Goal: Check status: Check status

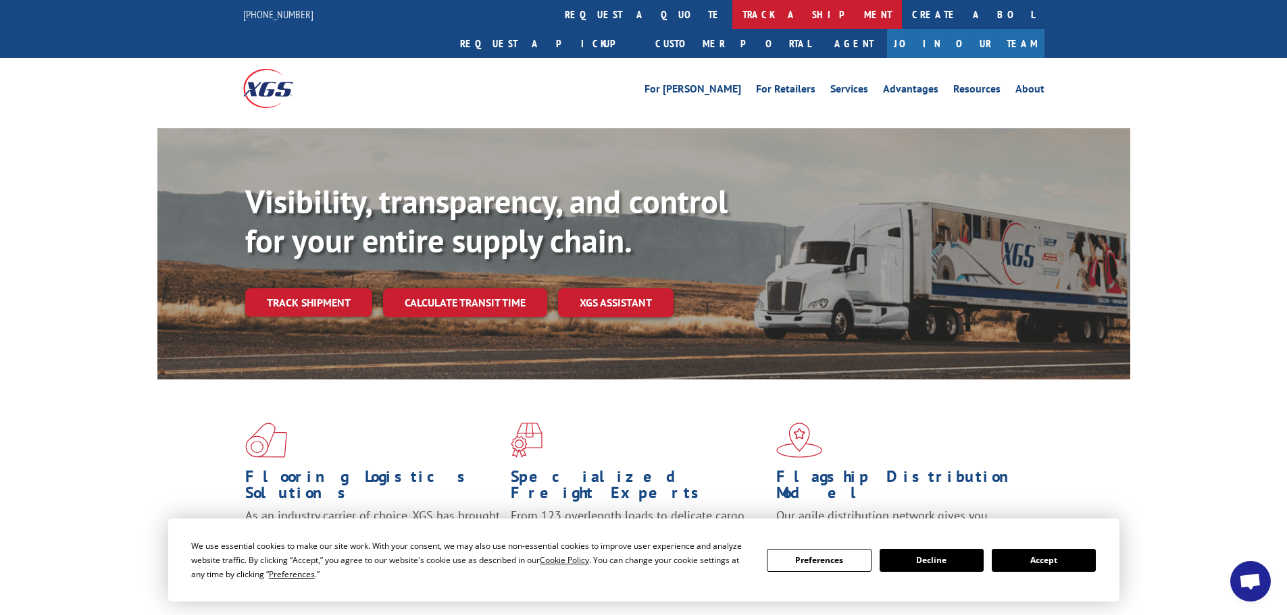
click at [732, 15] on link "track a shipment" at bounding box center [817, 14] width 170 height 29
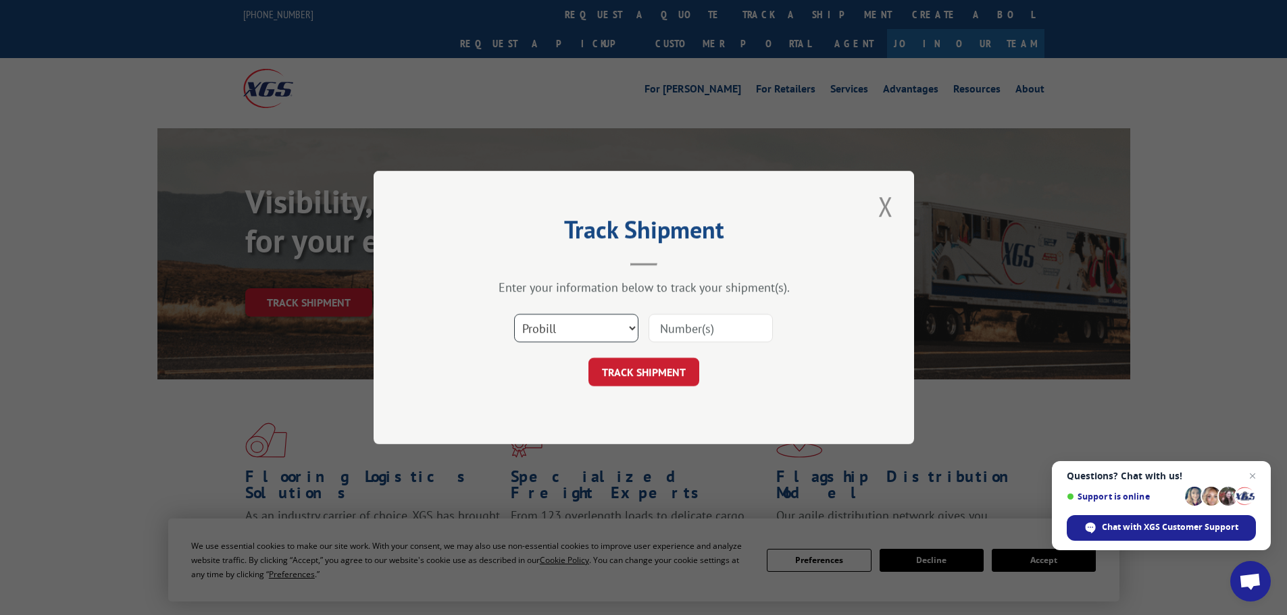
click at [592, 332] on select "Select category... Probill BOL PO" at bounding box center [576, 328] width 124 height 28
select select "bol"
click at [514, 314] on select "Select category... Probill BOL PO" at bounding box center [576, 328] width 124 height 28
click at [719, 330] on input at bounding box center [711, 328] width 124 height 28
paste input "15340832"
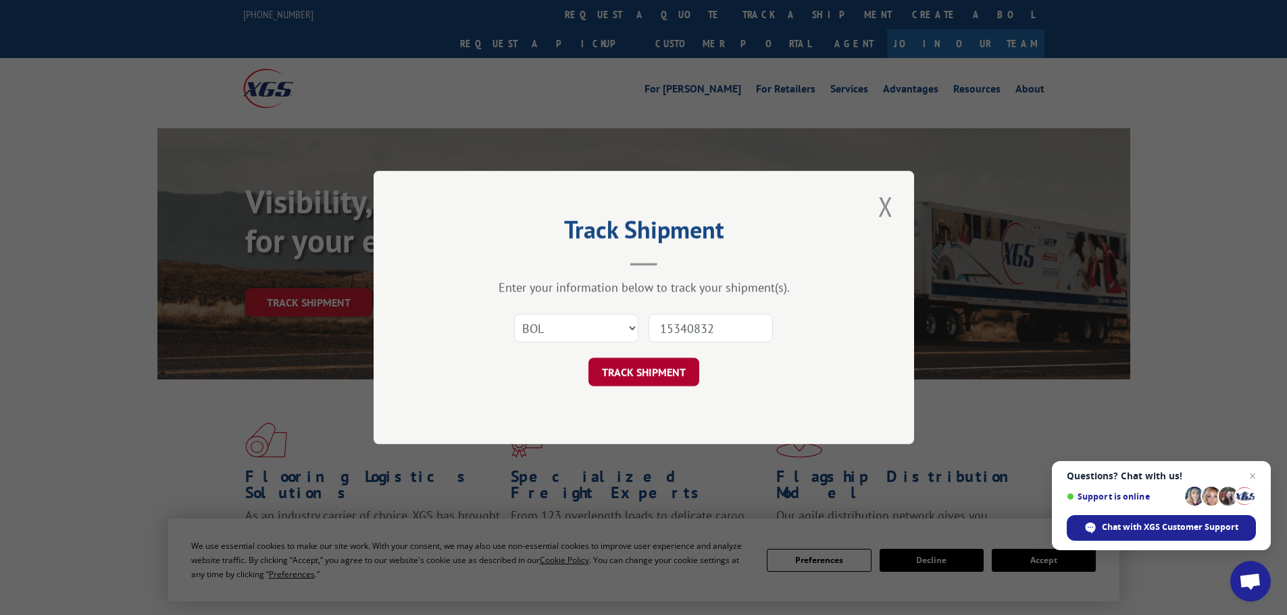
type input "15340832"
click at [657, 366] on button "TRACK SHIPMENT" at bounding box center [643, 372] width 111 height 28
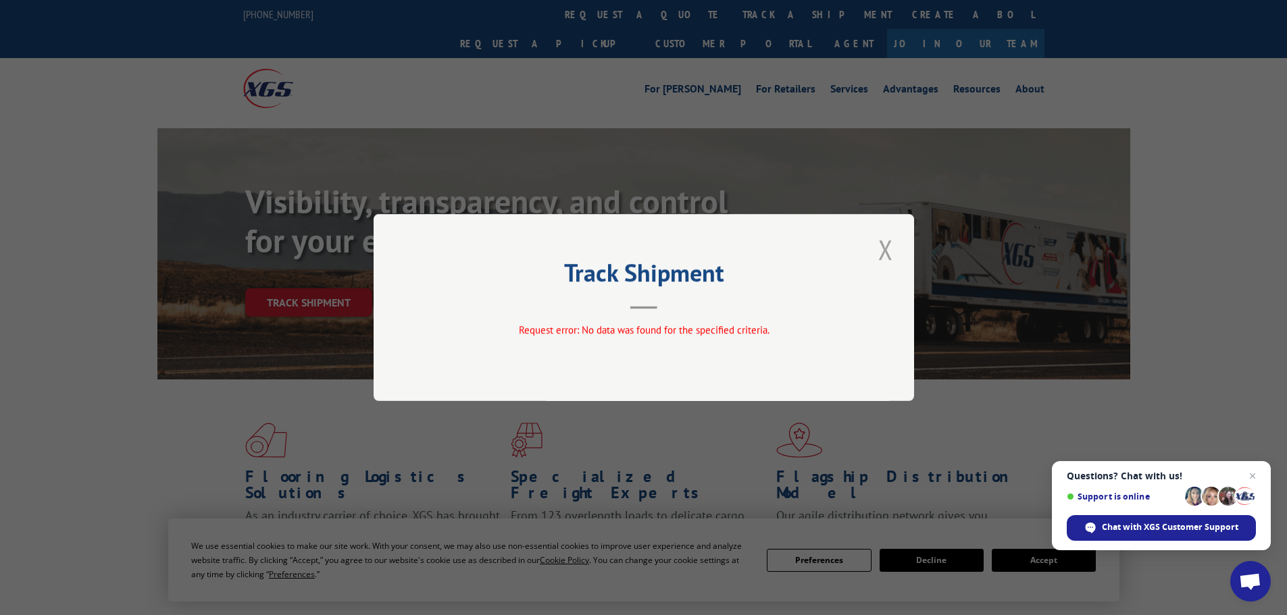
click at [884, 247] on button "Close modal" at bounding box center [885, 249] width 23 height 37
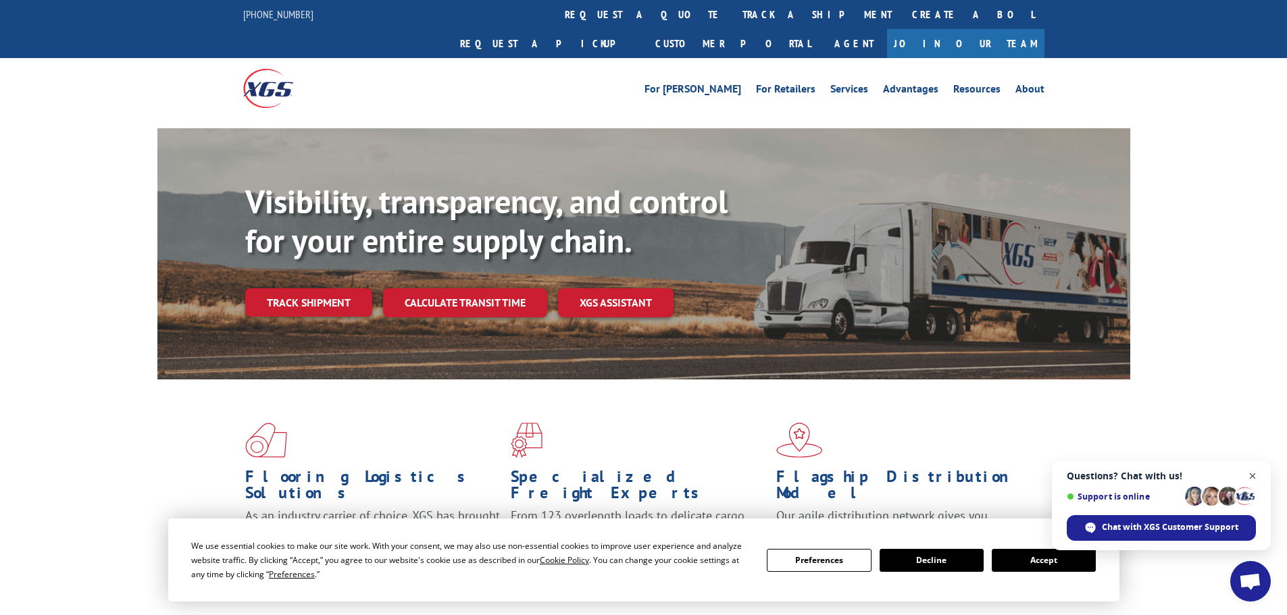
click at [1253, 473] on span "Open chat" at bounding box center [1252, 476] width 17 height 17
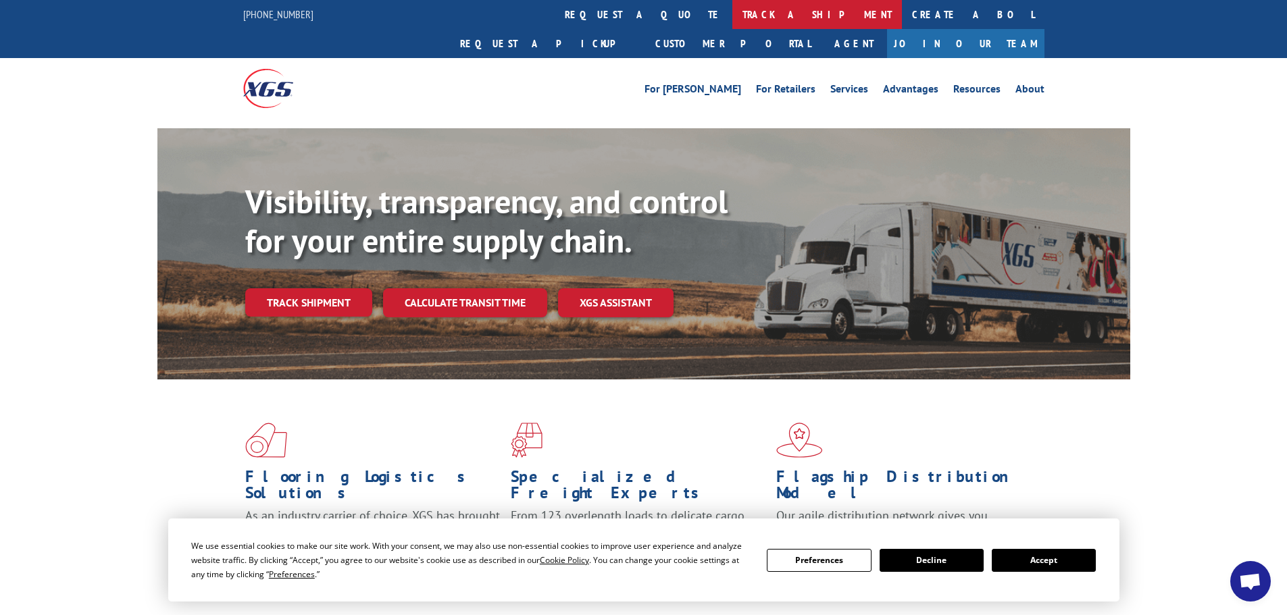
click at [732, 8] on link "track a shipment" at bounding box center [817, 14] width 170 height 29
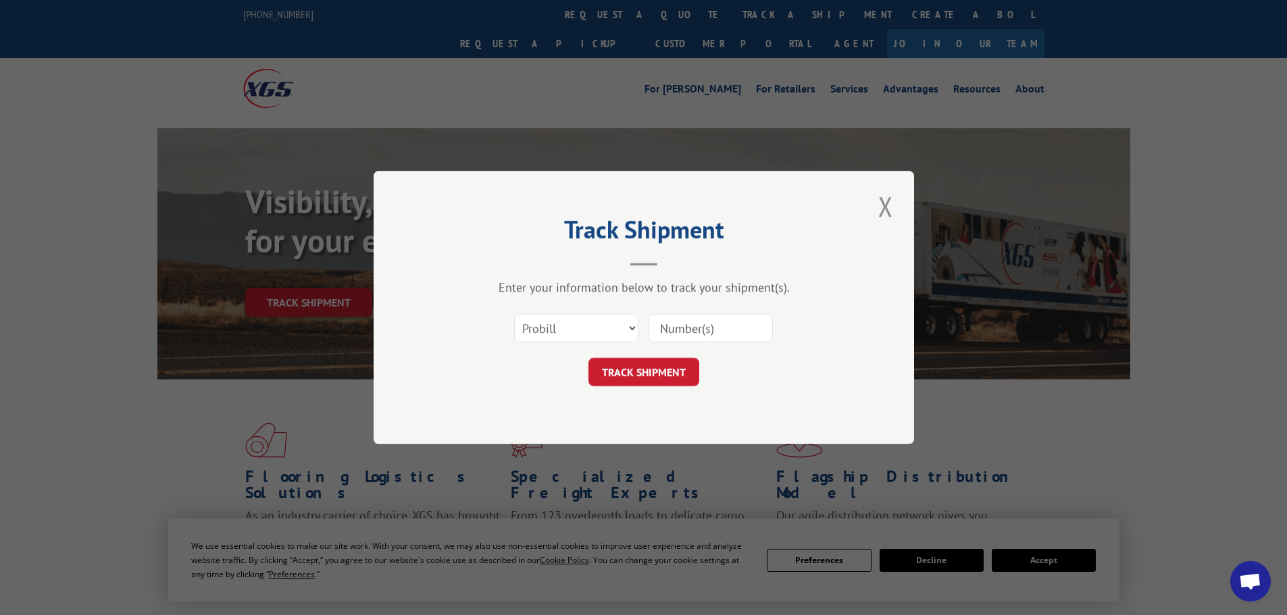
click at [722, 336] on input at bounding box center [711, 328] width 124 height 28
paste input "15340832"
type input "15340832"
click at [651, 378] on button "TRACK SHIPMENT" at bounding box center [643, 372] width 111 height 28
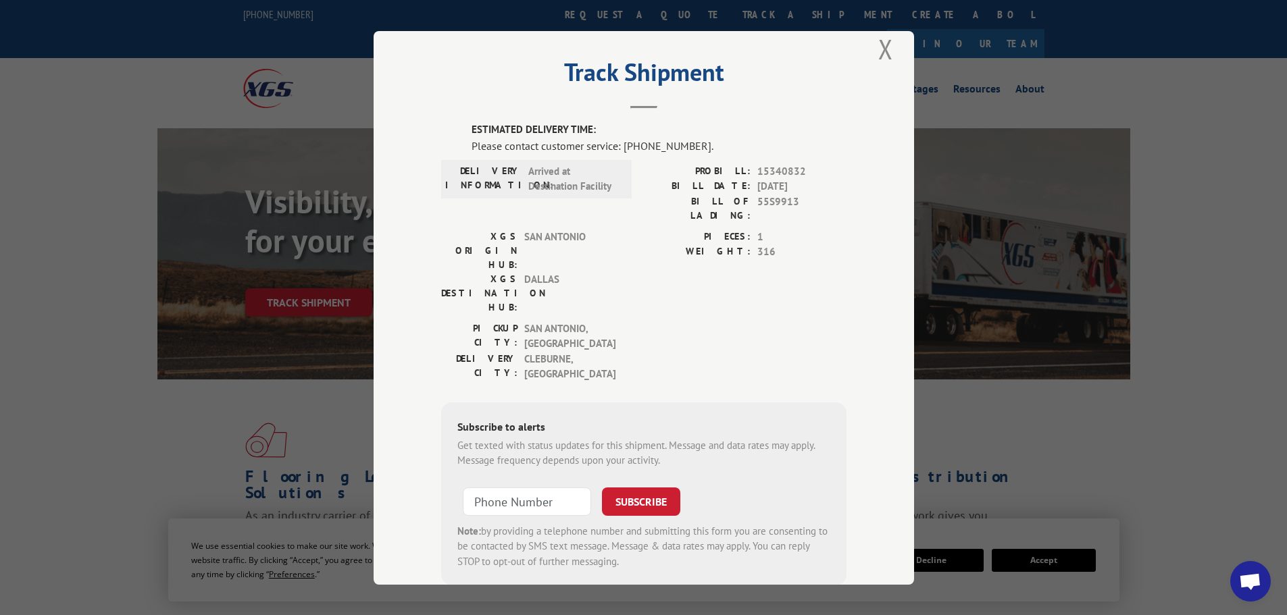
scroll to position [28, 0]
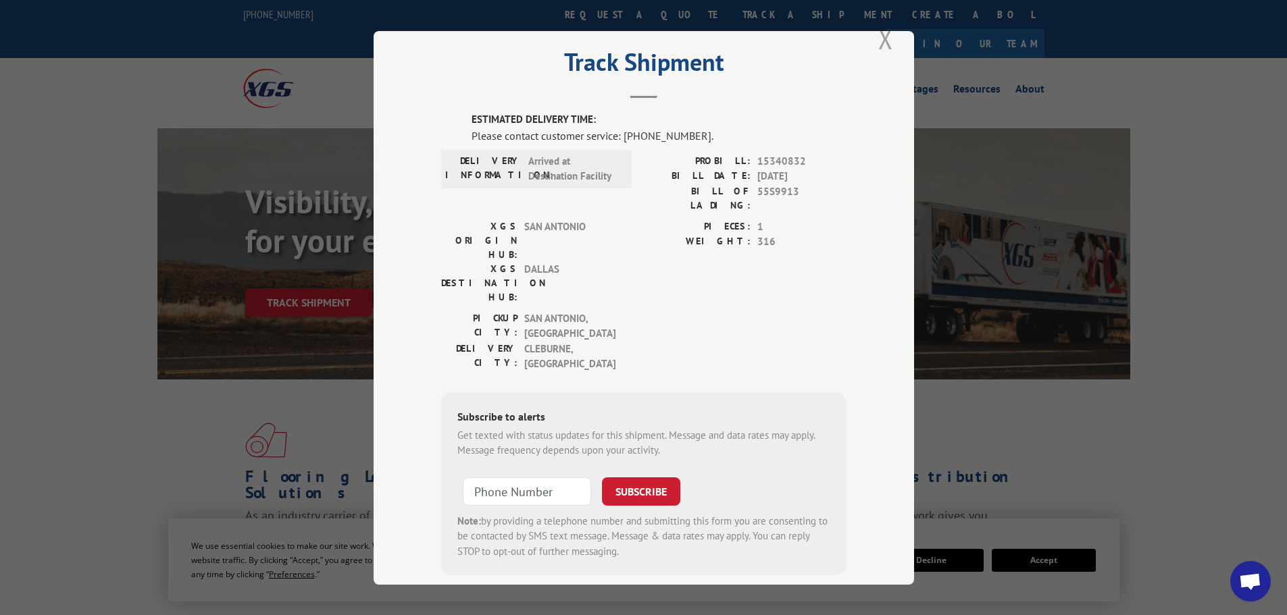
click at [878, 47] on button "Close modal" at bounding box center [885, 38] width 23 height 37
